Goal: Find specific page/section: Find specific page/section

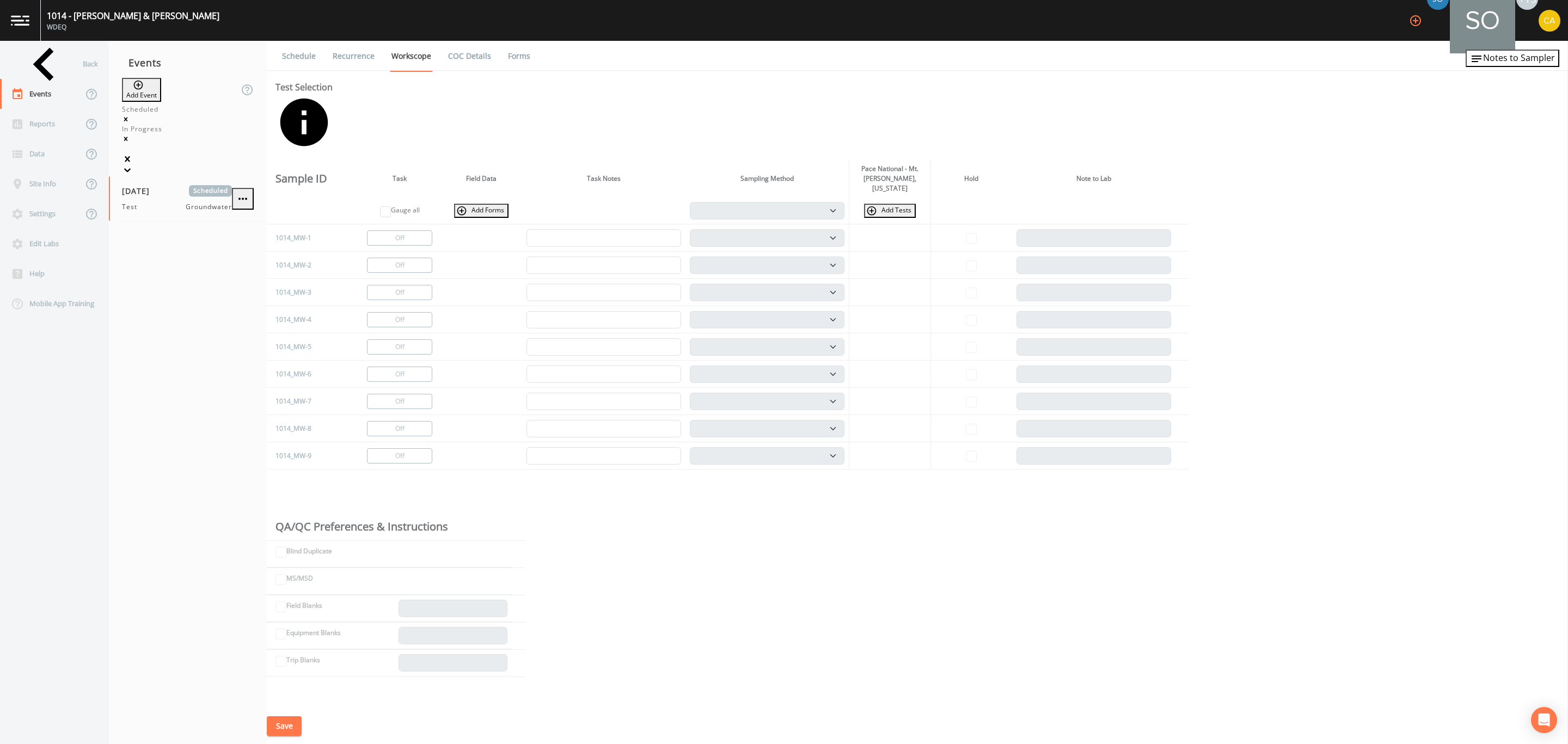
click at [470, 66] on link "COC Details" at bounding box center [470, 55] width 46 height 30
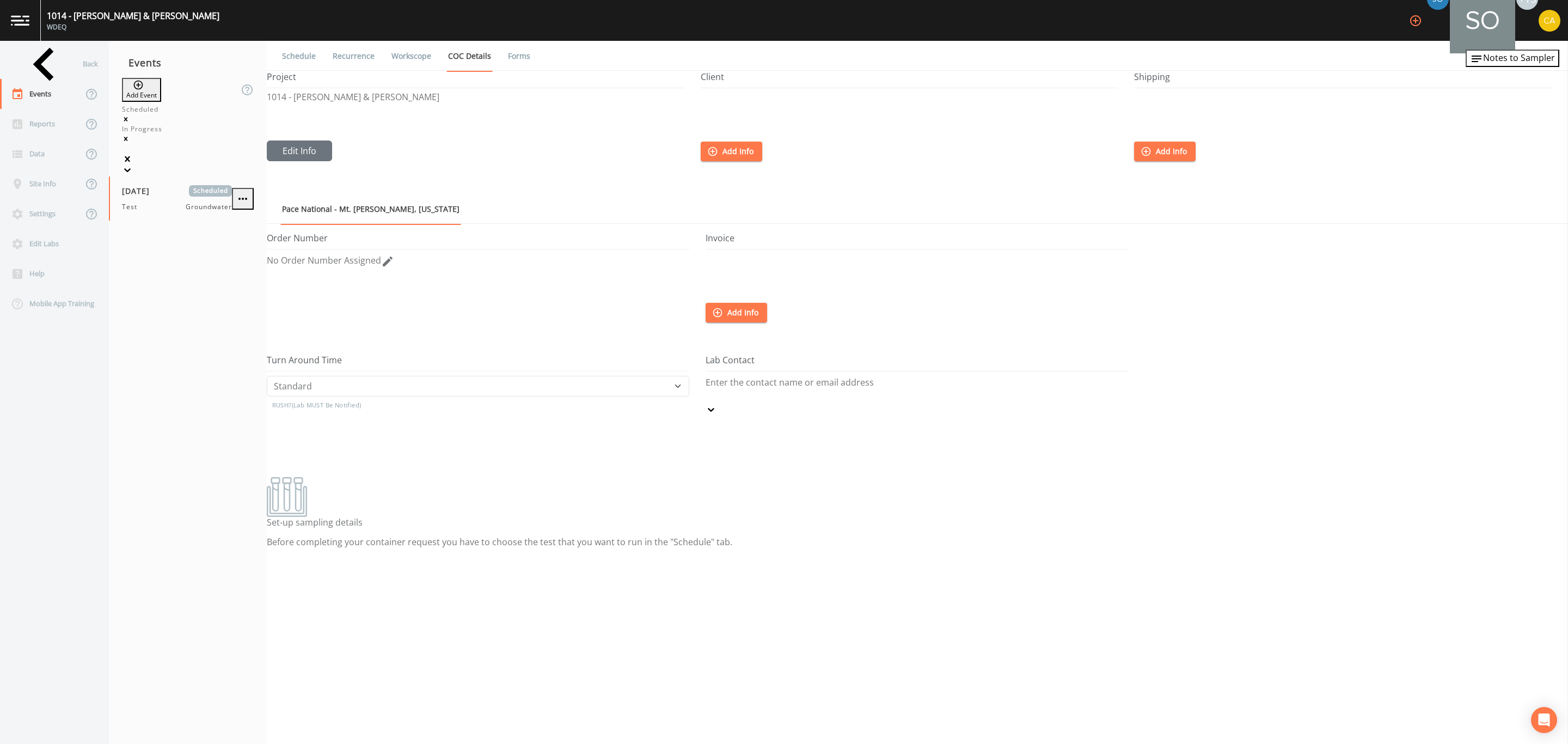
click at [512, 59] on link "Forms" at bounding box center [519, 55] width 25 height 30
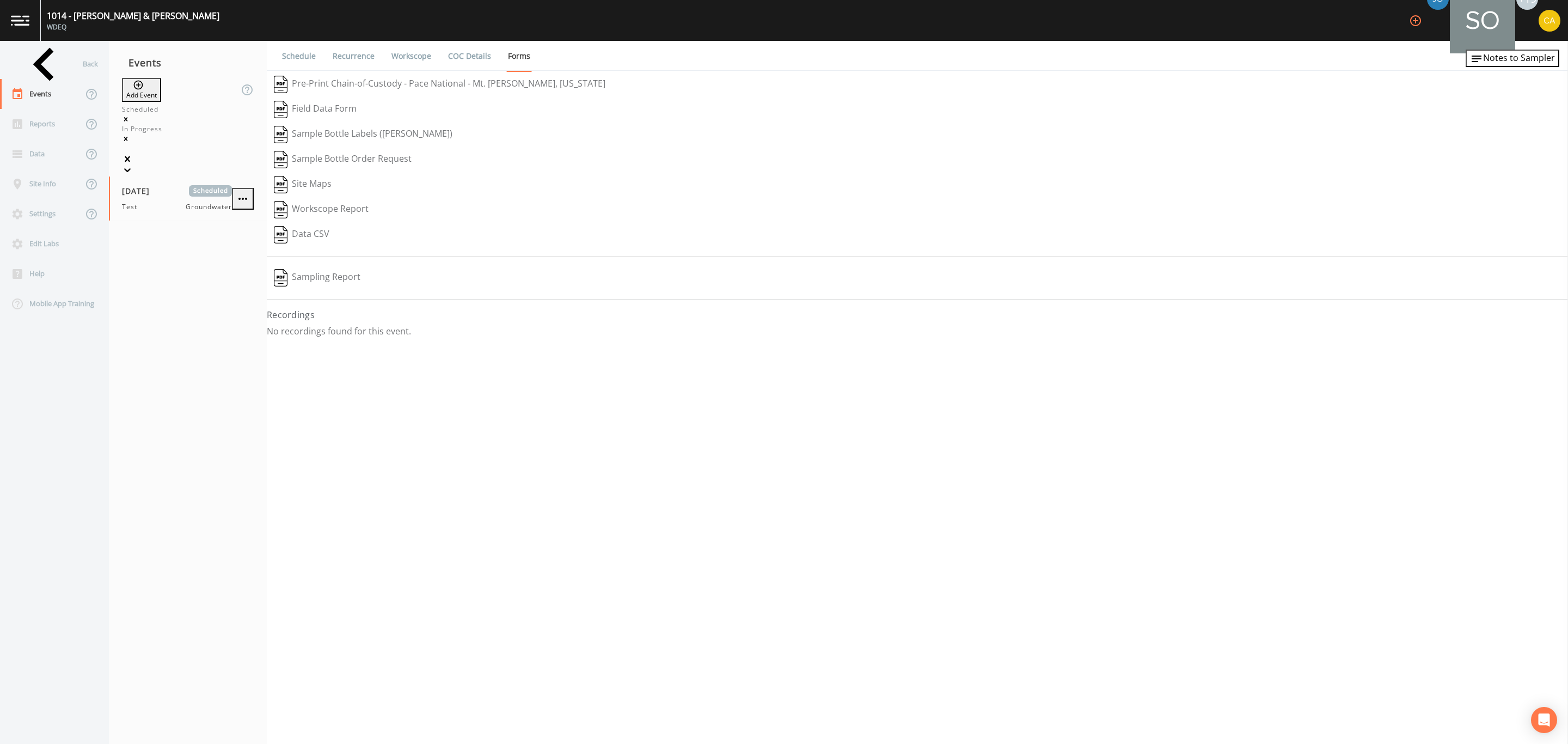
click at [473, 87] on button "Pre-Print Chain-of-Custody - Pace National - Mt. [PERSON_NAME], [US_STATE]" at bounding box center [440, 84] width 346 height 25
click at [477, 58] on link "COC Details" at bounding box center [470, 55] width 46 height 30
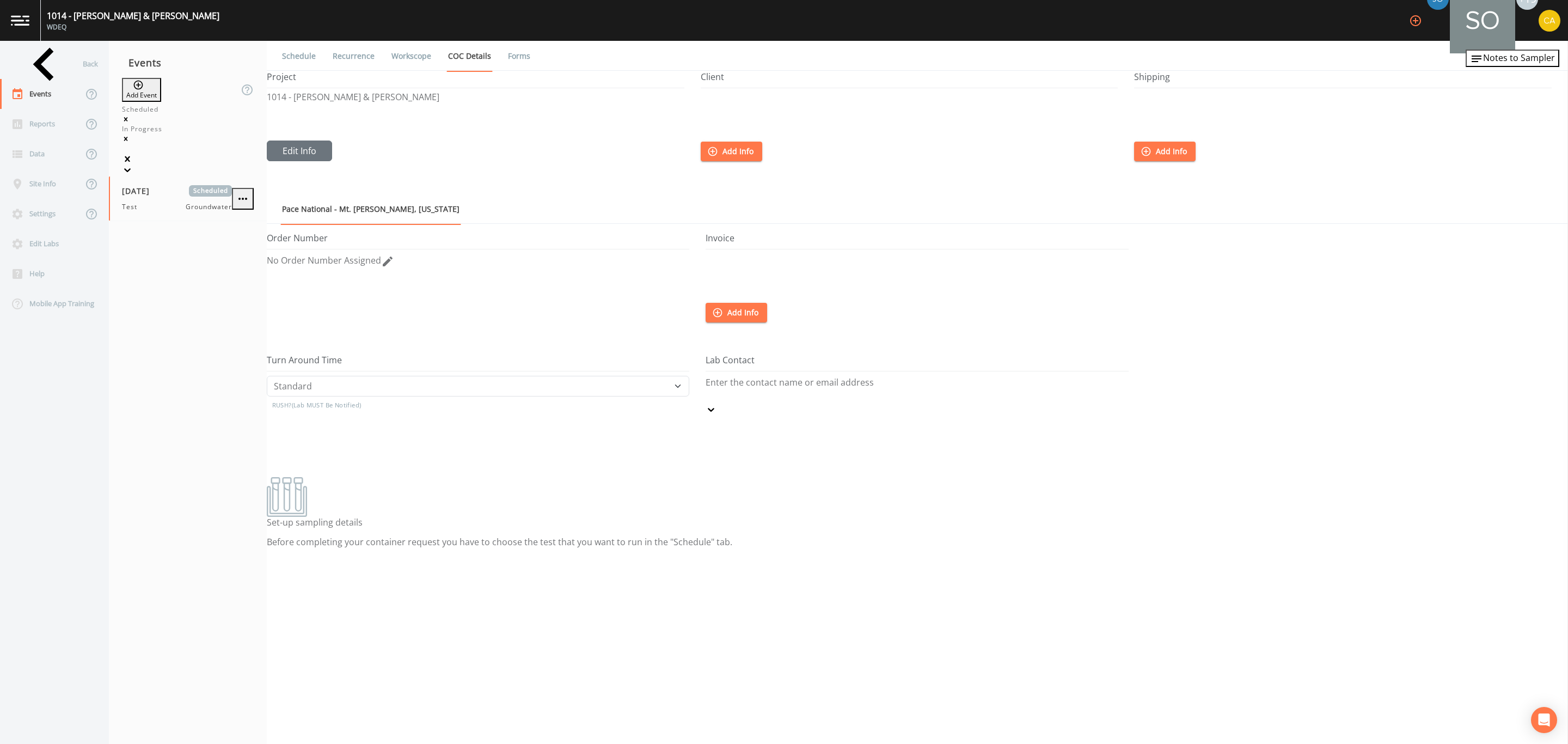
click at [307, 49] on link "Schedule" at bounding box center [299, 55] width 37 height 30
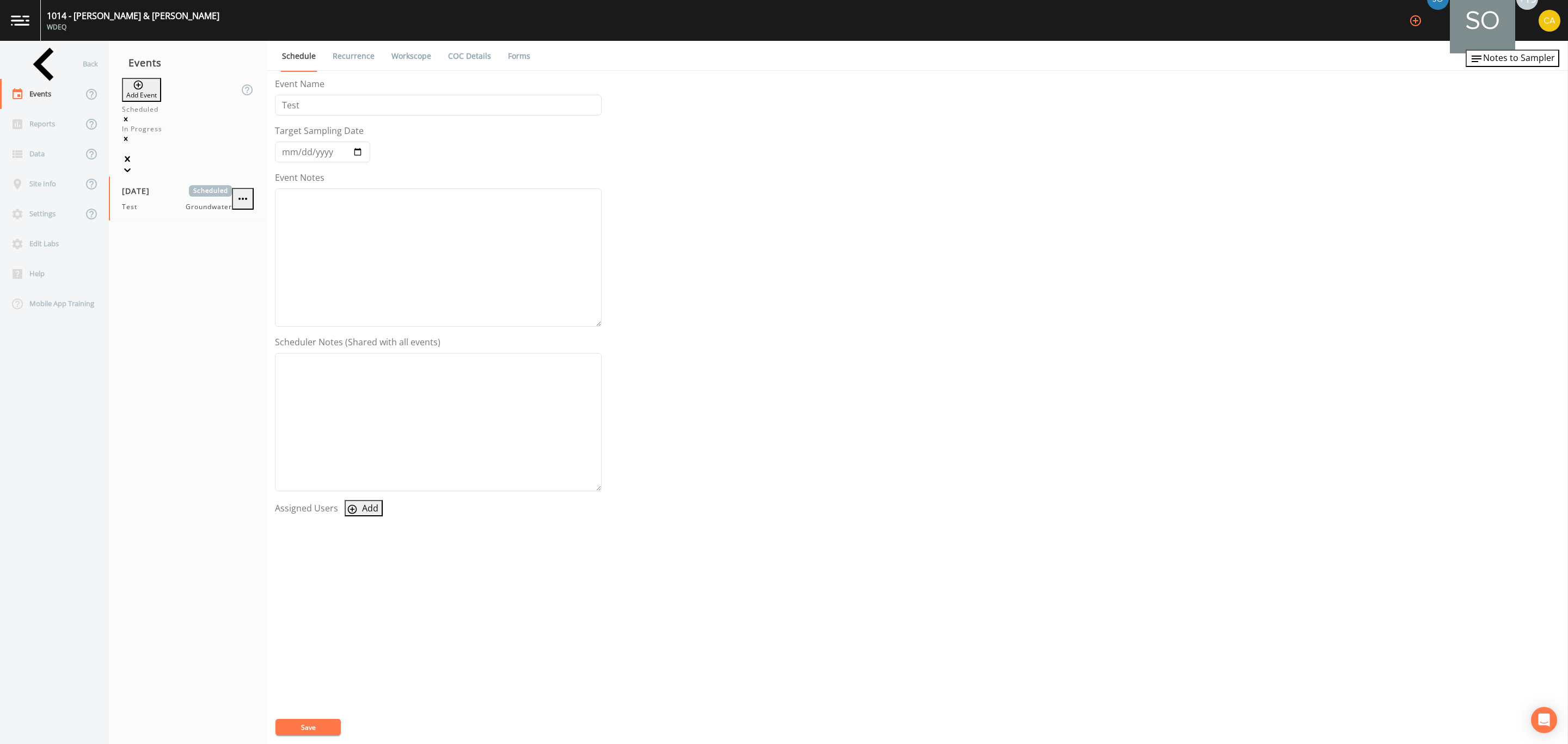
click at [359, 60] on link "Recurrence" at bounding box center [354, 55] width 46 height 30
click at [417, 51] on link "Workscope" at bounding box center [412, 55] width 43 height 30
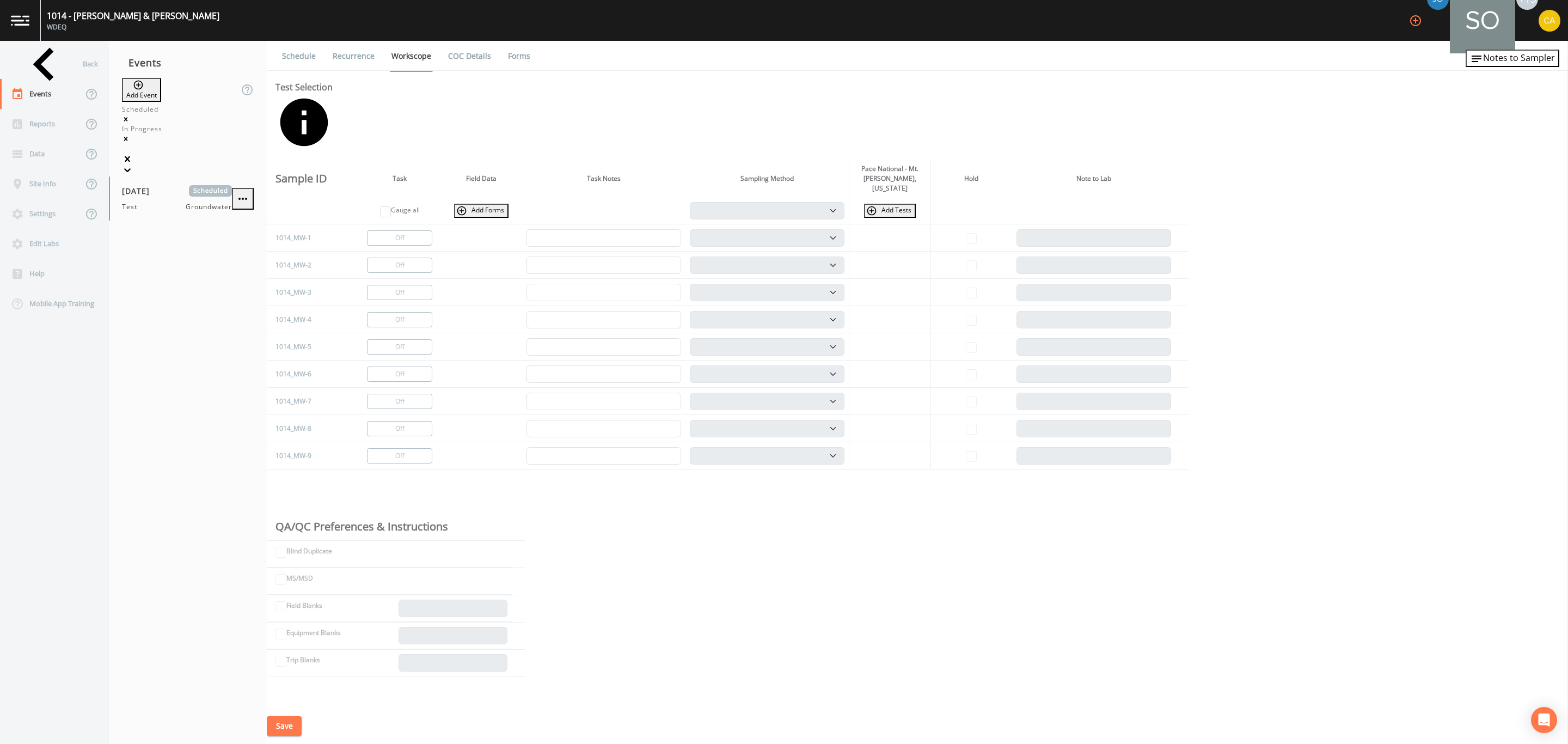
click at [485, 58] on link "COC Details" at bounding box center [470, 55] width 46 height 30
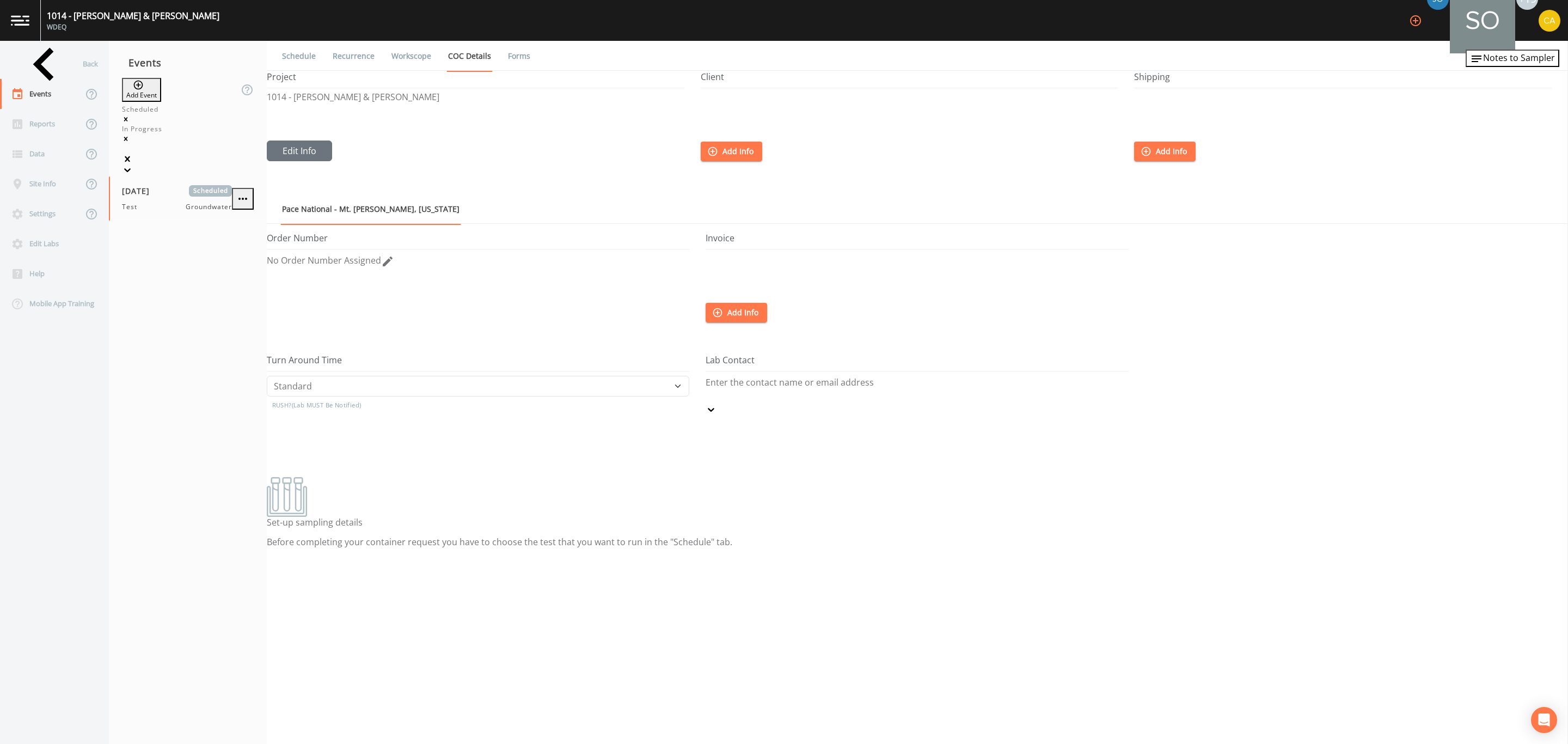
click at [515, 59] on link "Forms" at bounding box center [519, 55] width 25 height 30
